Goal: Information Seeking & Learning: Understand process/instructions

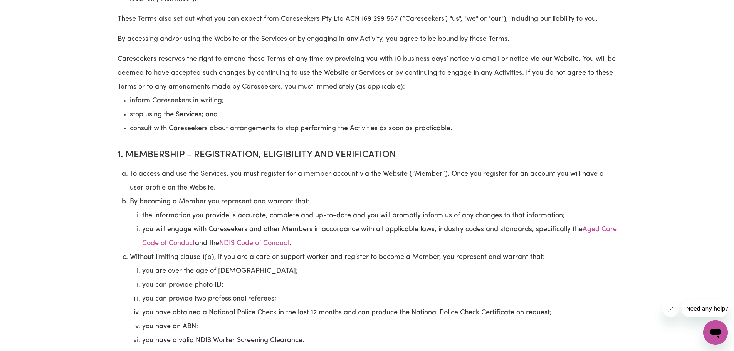
scroll to position [231, 0]
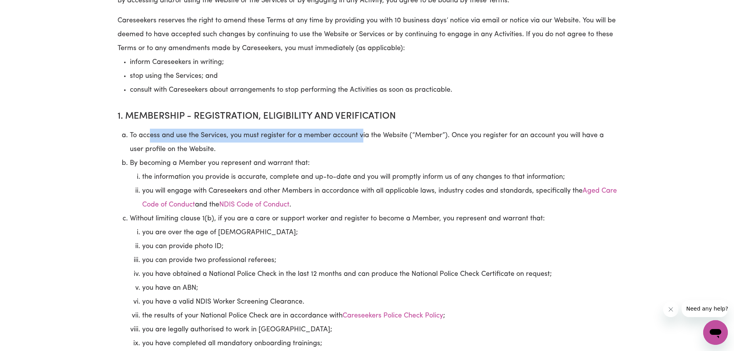
drag, startPoint x: 151, startPoint y: 135, endPoint x: 362, endPoint y: 135, distance: 211.5
click at [362, 135] on li "To access and use the Services, you must register for a member account via the …" at bounding box center [373, 143] width 487 height 28
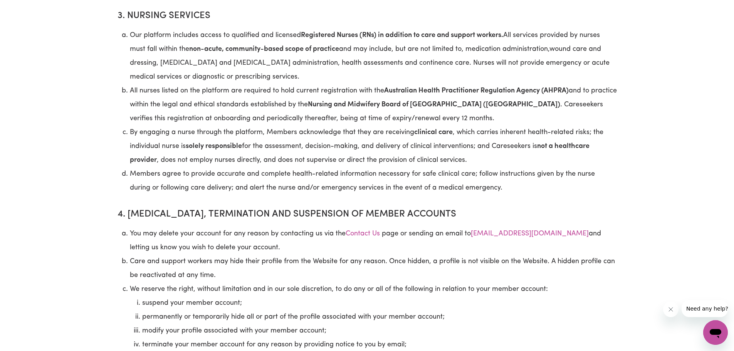
scroll to position [1233, 0]
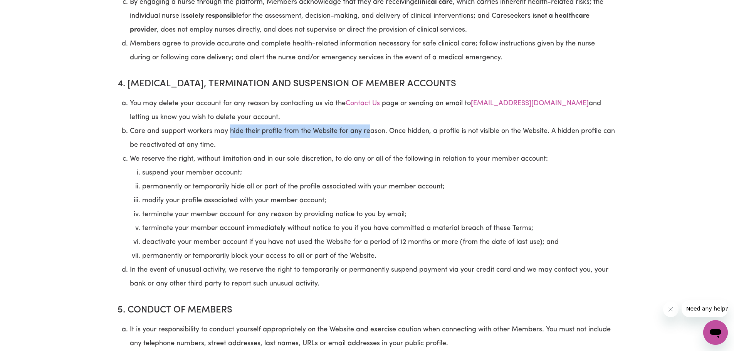
drag, startPoint x: 230, startPoint y: 118, endPoint x: 369, endPoint y: 117, distance: 139.1
click at [369, 124] on li "Care and support workers may hide their profile from the Website for any reason…" at bounding box center [373, 138] width 487 height 28
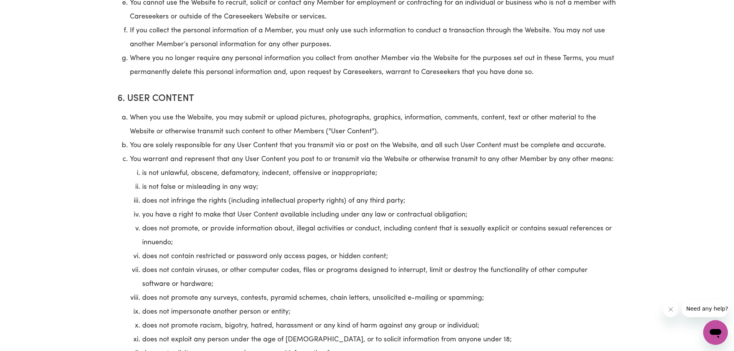
scroll to position [1502, 0]
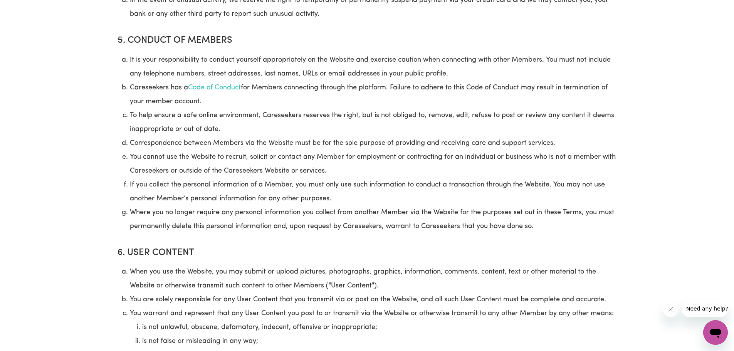
click at [214, 84] on link "Code of Conduct" at bounding box center [214, 87] width 53 height 7
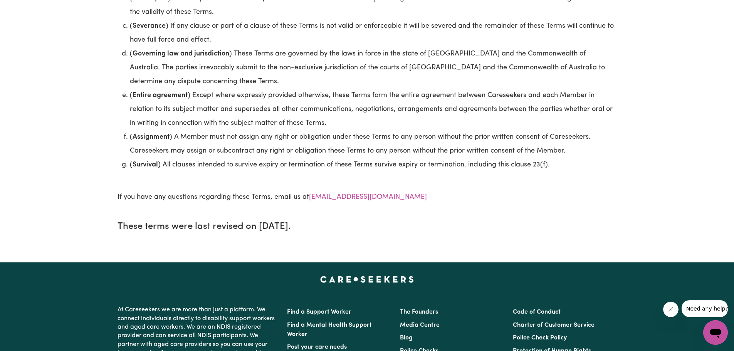
scroll to position [4430, 0]
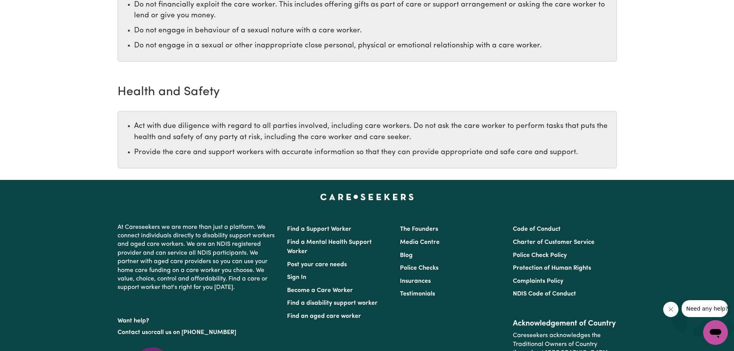
scroll to position [1233, 0]
